Goal: Check status

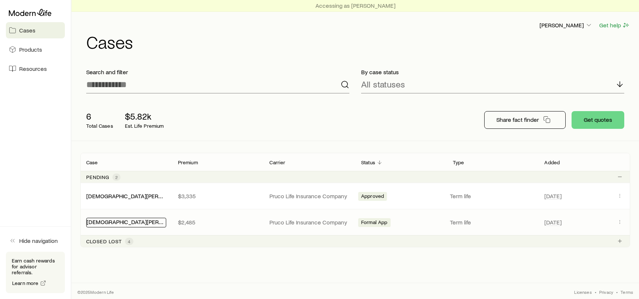
click at [114, 222] on link "[DEMOGRAPHIC_DATA][PERSON_NAME]" at bounding box center [139, 221] width 104 height 7
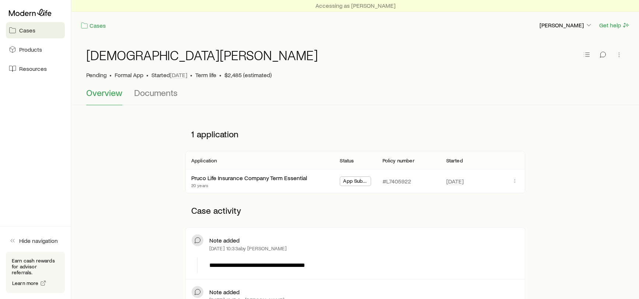
click at [44, 33] on link "Cases" at bounding box center [35, 30] width 59 height 16
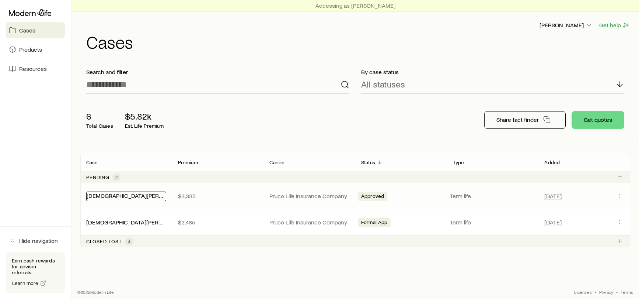
click at [126, 195] on link "[DEMOGRAPHIC_DATA][PERSON_NAME]" at bounding box center [139, 195] width 104 height 7
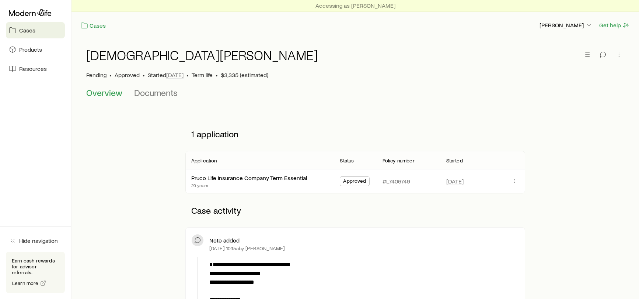
click at [504, 67] on div "[DEMOGRAPHIC_DATA][PERSON_NAME]" at bounding box center [355, 60] width 538 height 24
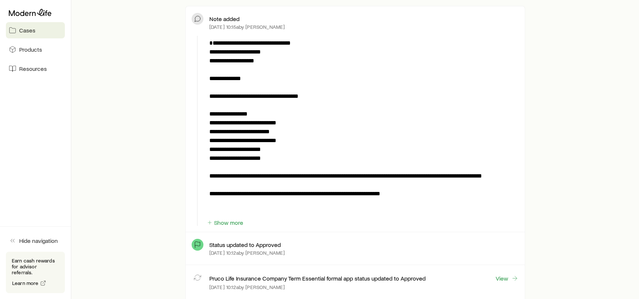
scroll to position [184, 0]
